Goal: Information Seeking & Learning: Learn about a topic

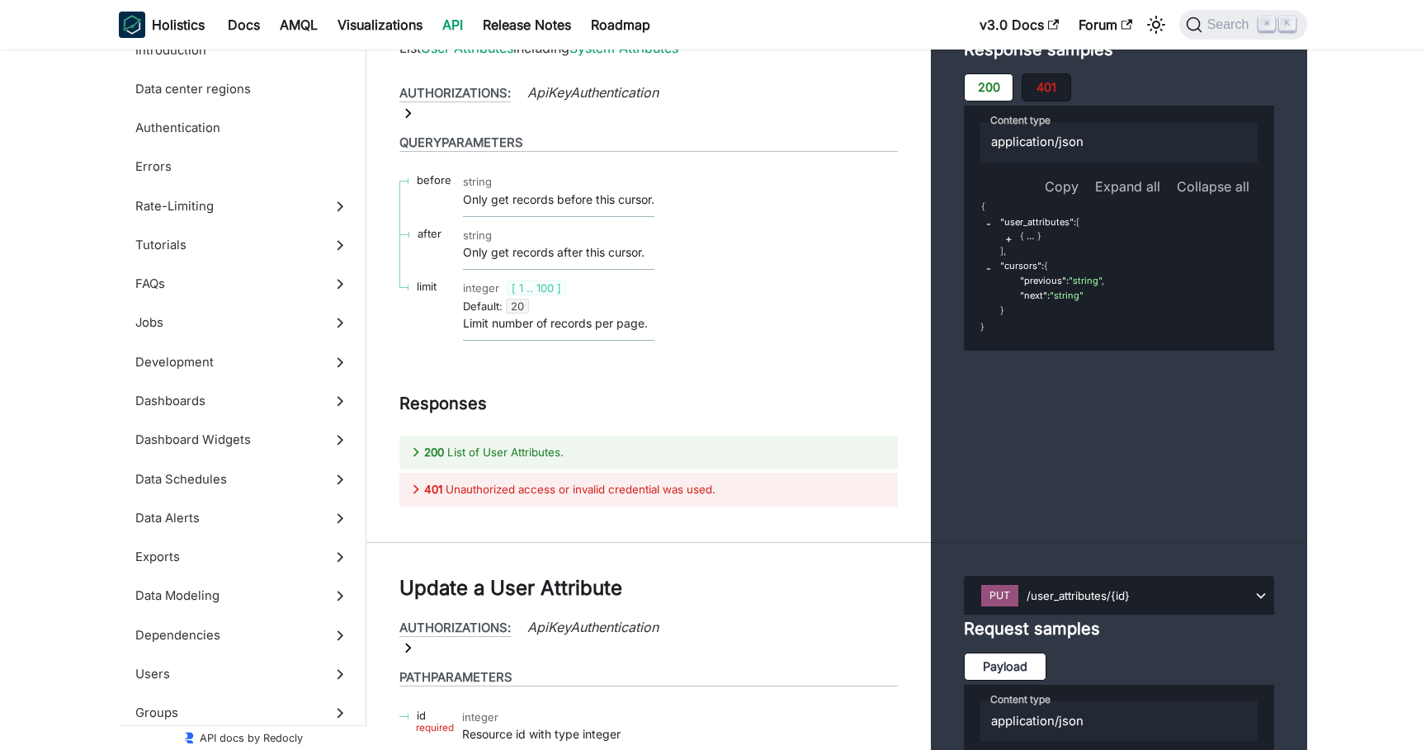
scroll to position [399, 0]
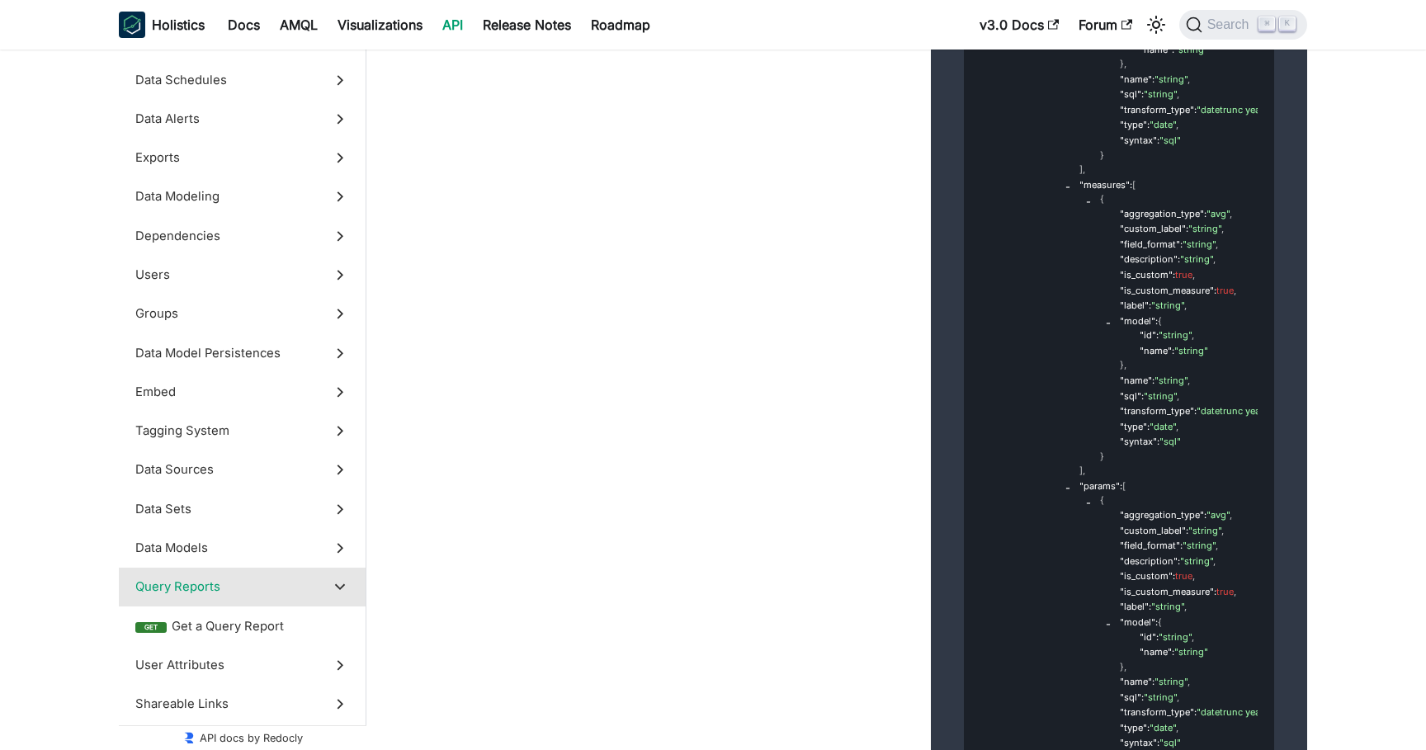
scroll to position [66168, 0]
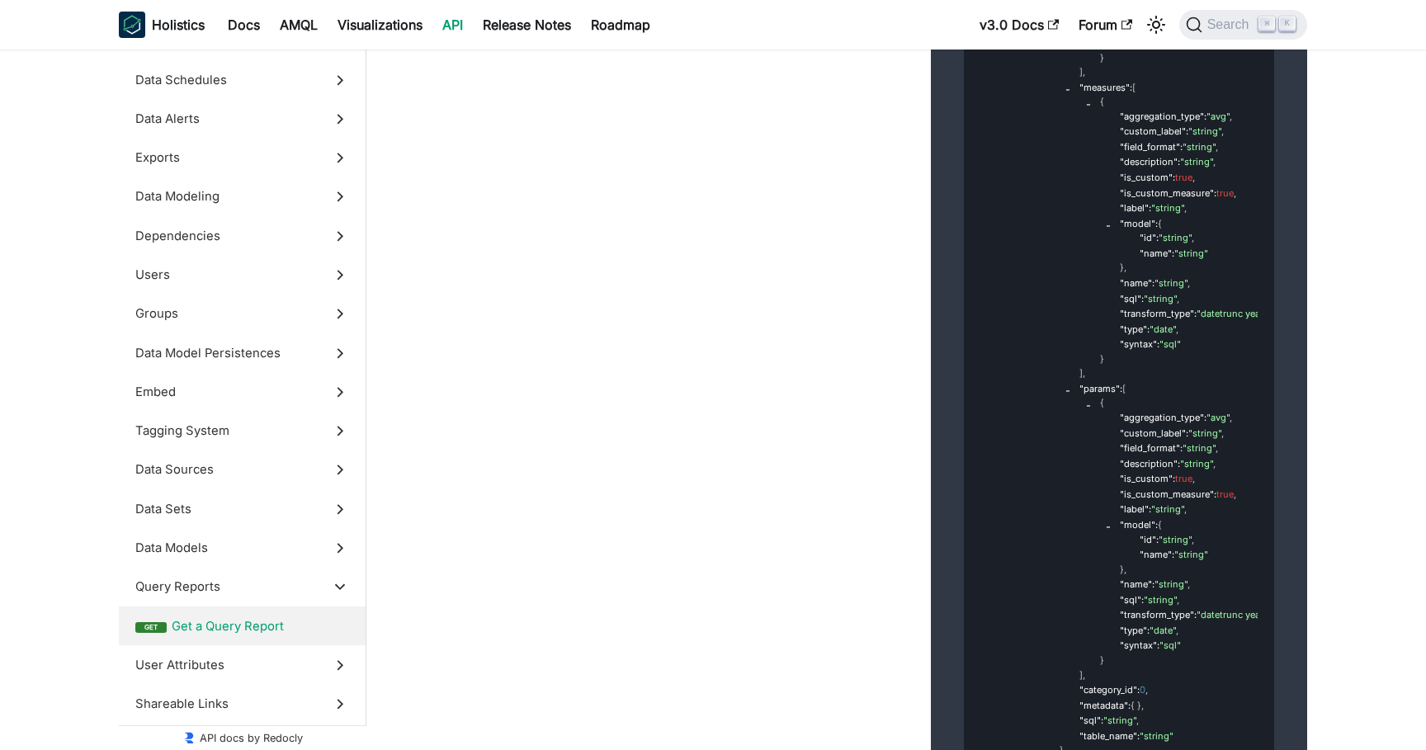
scroll to position [66193, 0]
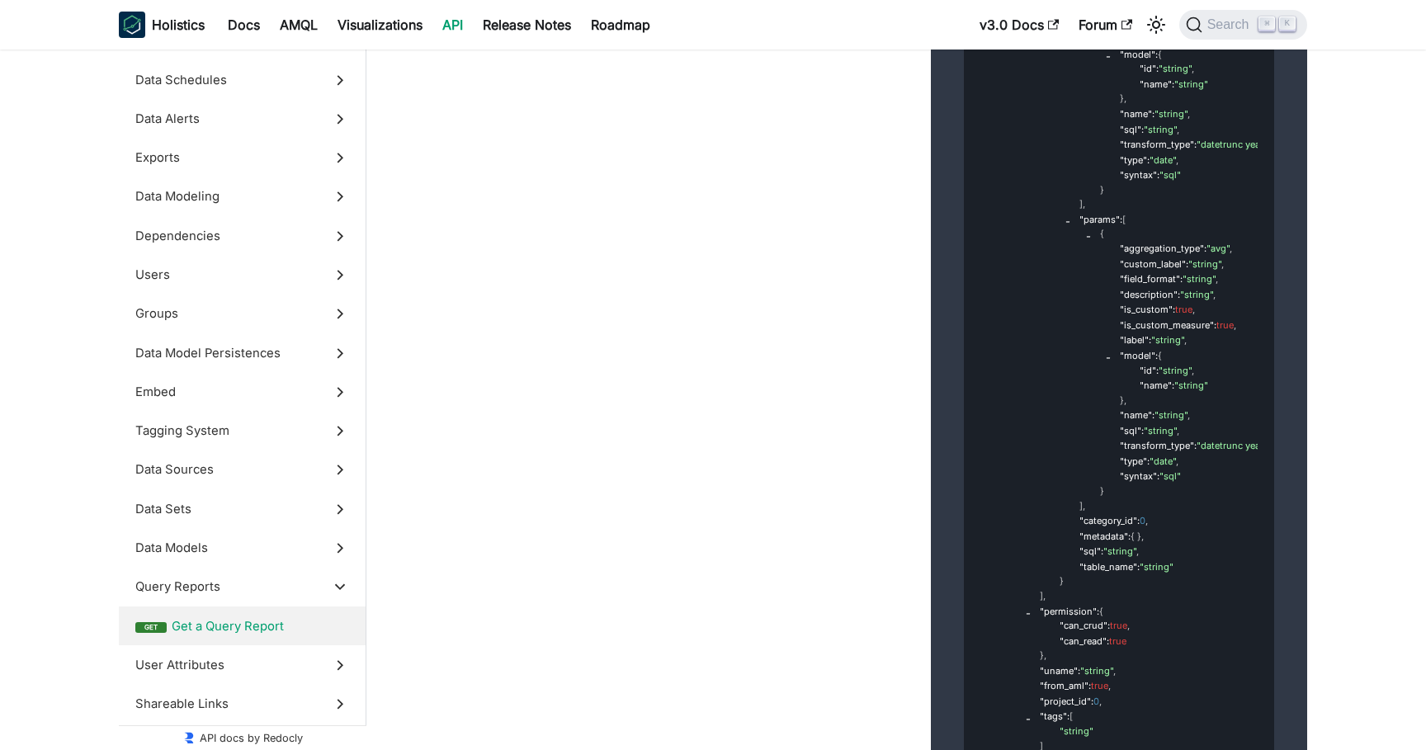
scroll to position [66415, 0]
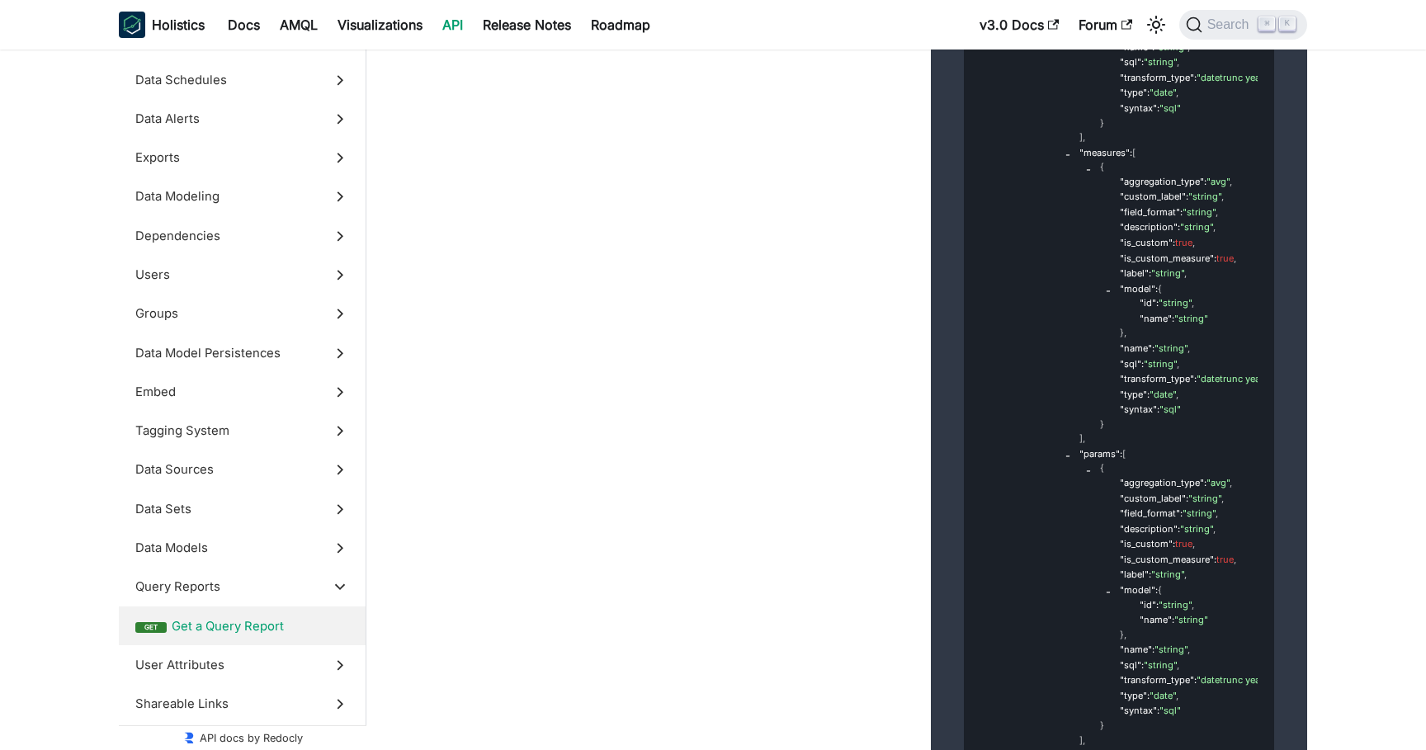
scroll to position [66173, 0]
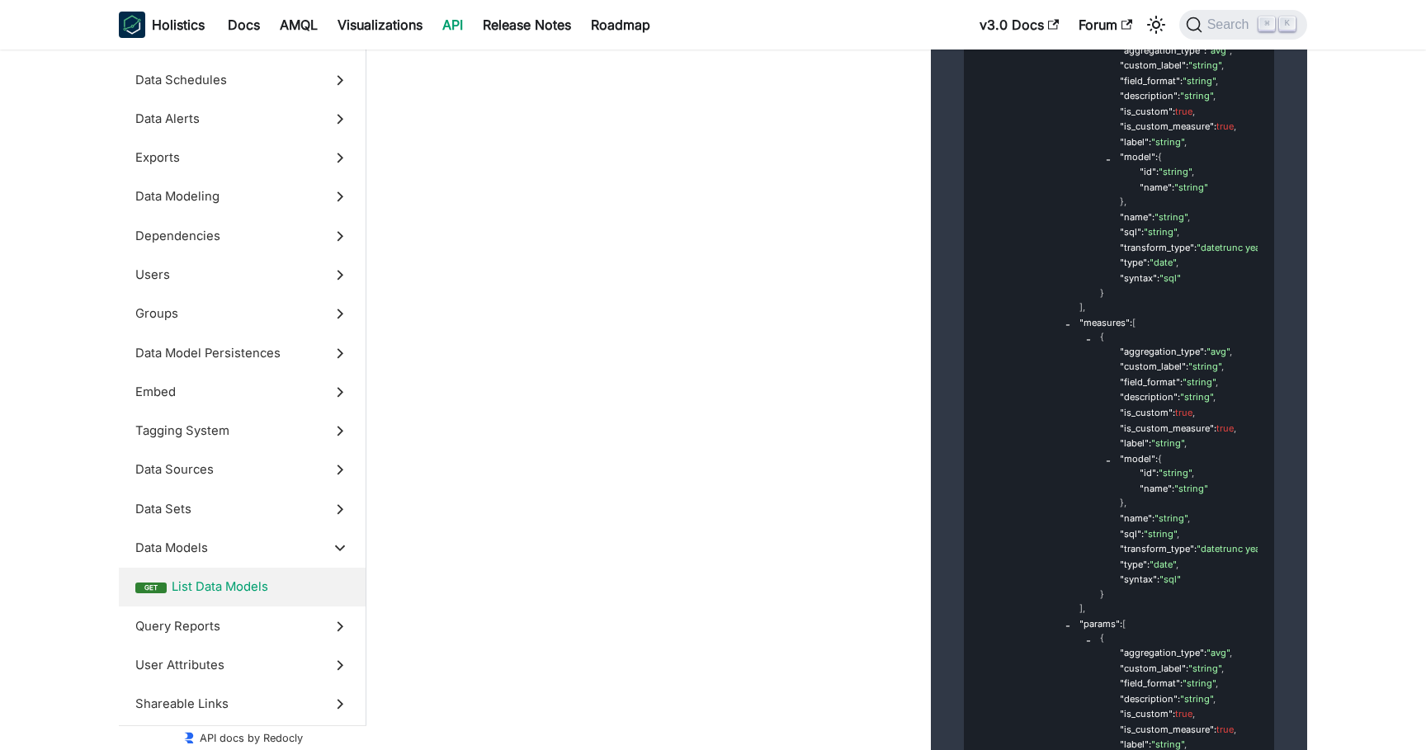
scroll to position [65985, 0]
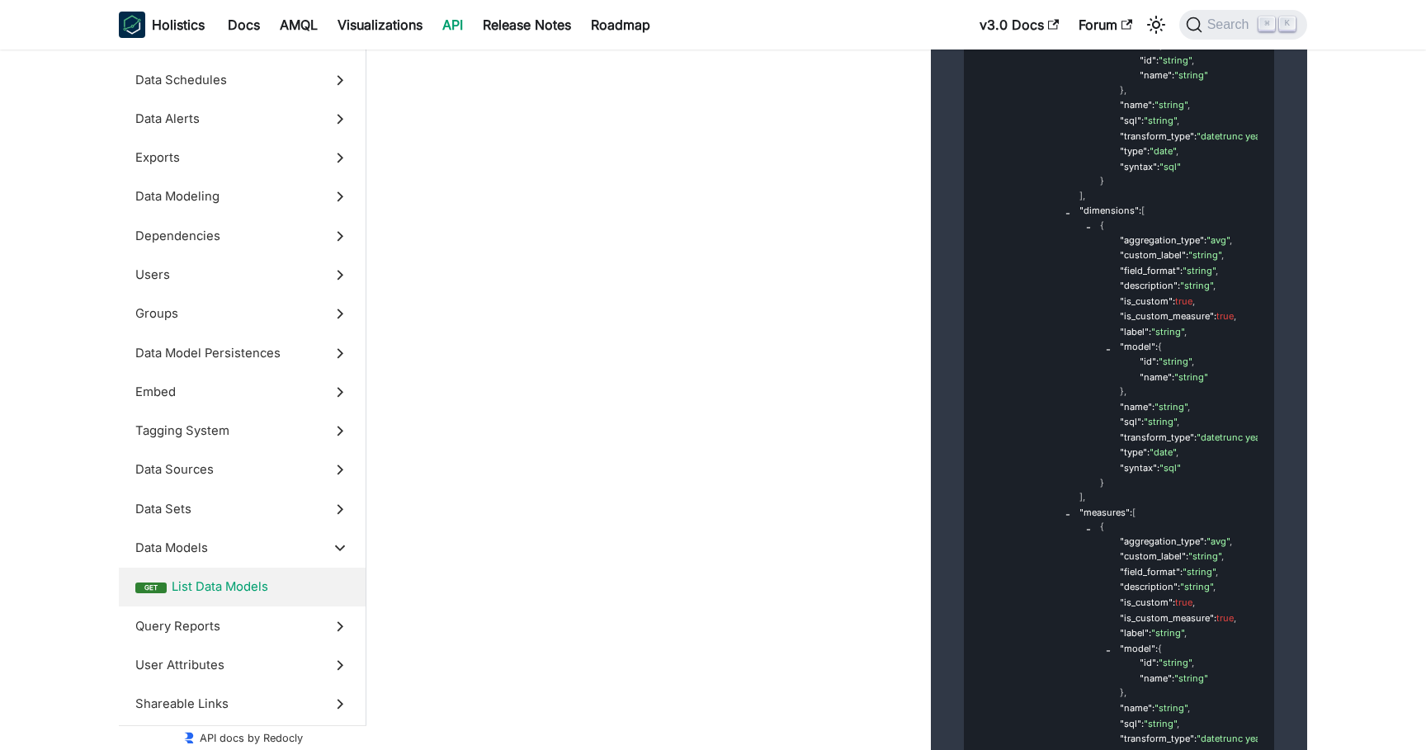
scroll to position [65814, 0]
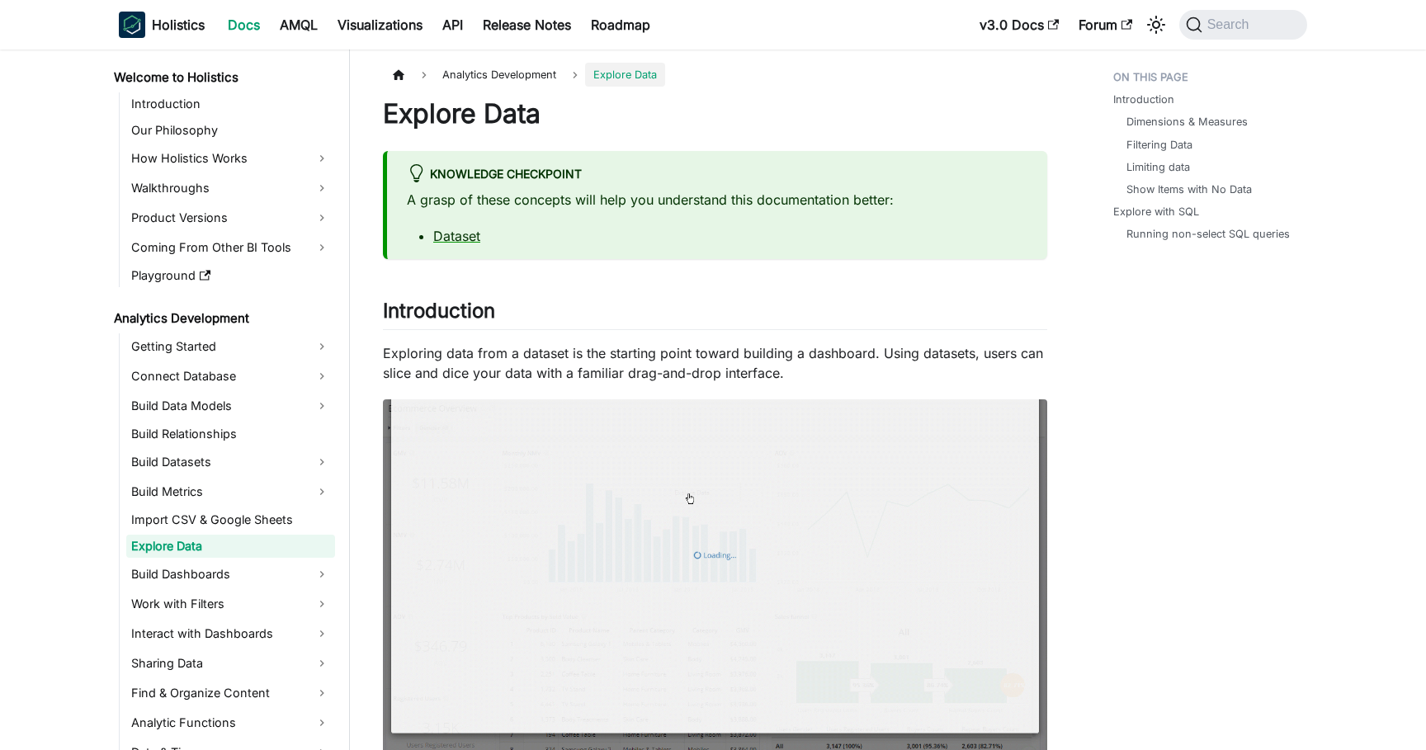
scroll to position [2304, 0]
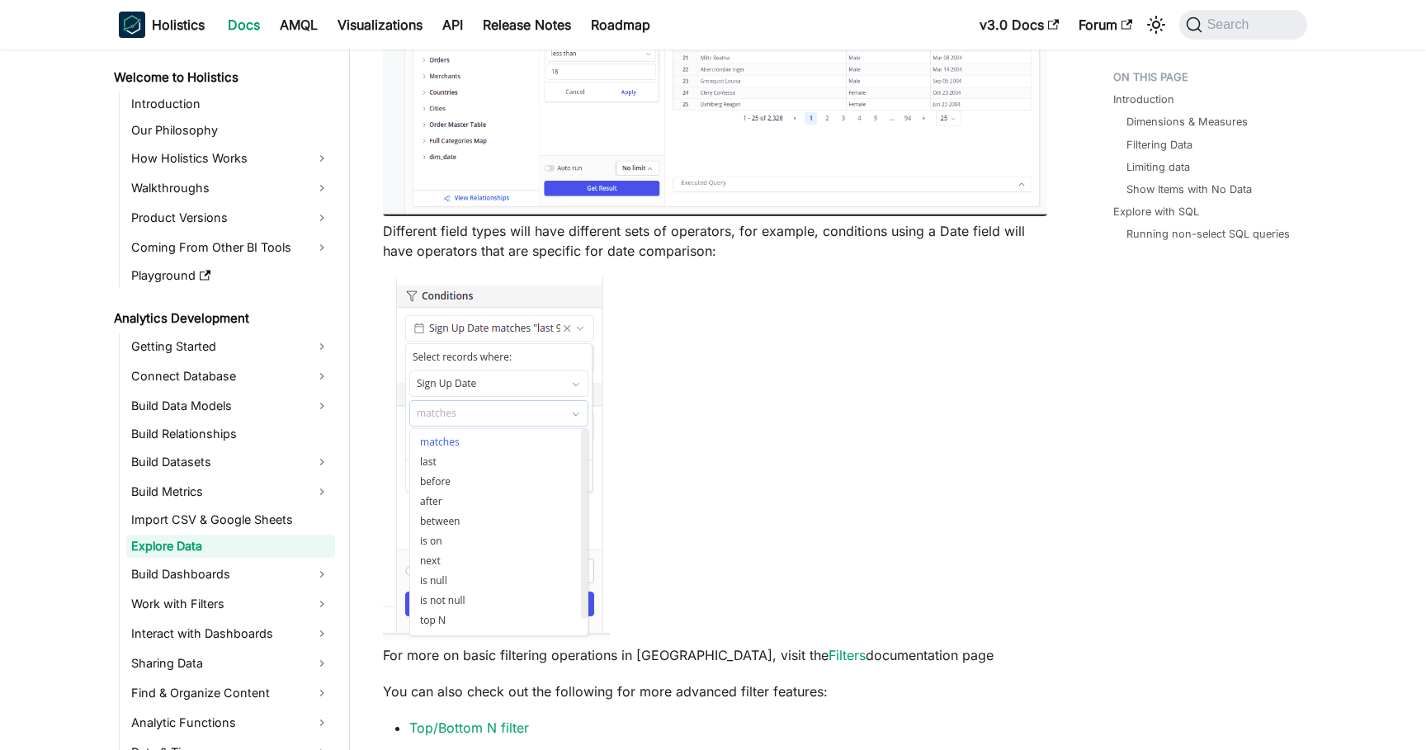
scroll to position [132, 0]
